Goal: Transaction & Acquisition: Book appointment/travel/reservation

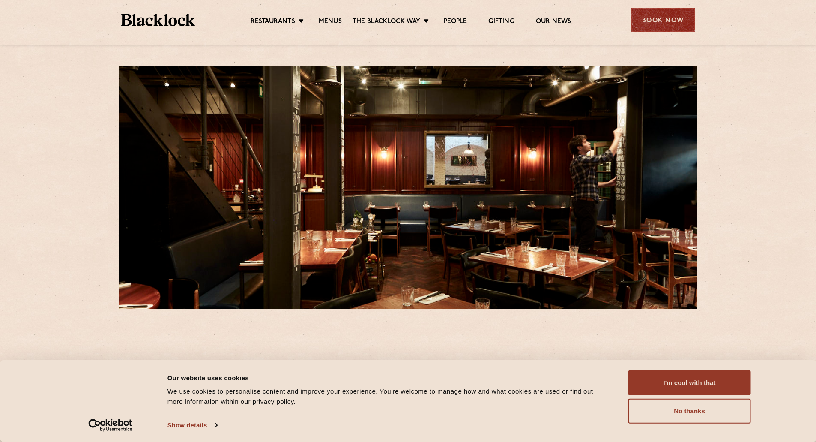
click at [653, 25] on div "Book Now" at bounding box center [663, 20] width 64 height 24
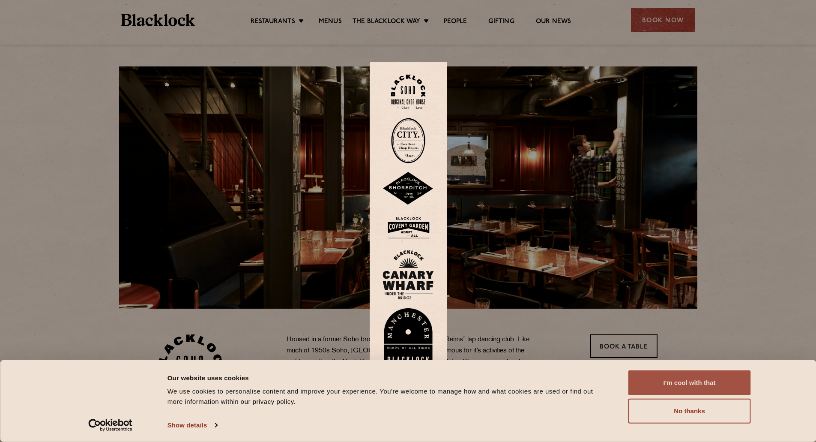
click at [689, 383] on button "I'm cool with that" at bounding box center [689, 382] width 122 height 25
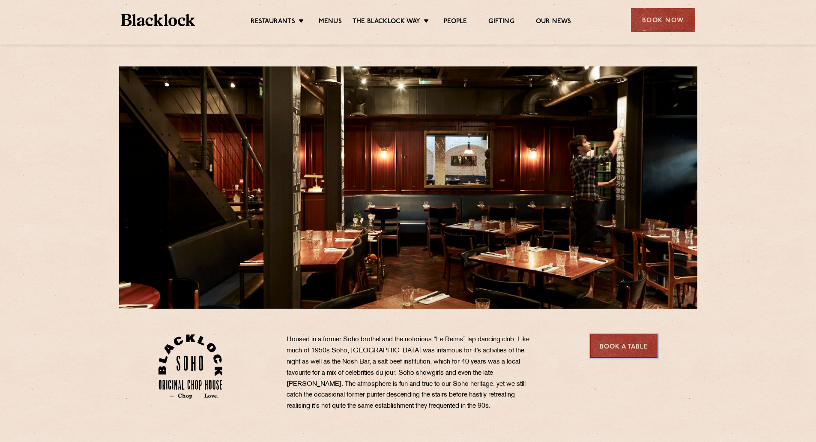
click at [631, 341] on link "Book a Table" at bounding box center [623, 346] width 67 height 24
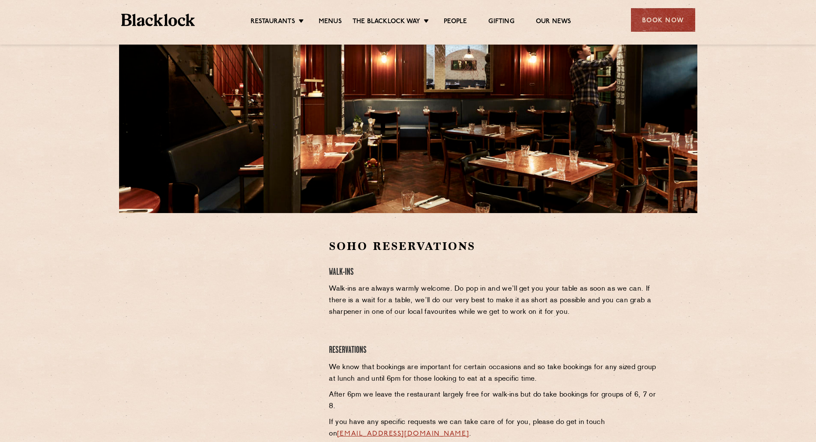
scroll to position [128, 0]
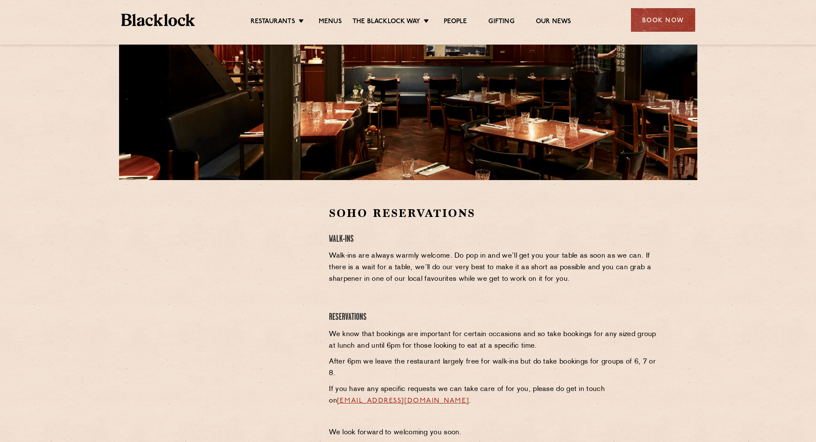
click at [312, 289] on div at bounding box center [237, 270] width 158 height 129
